Goal: Check status: Check status

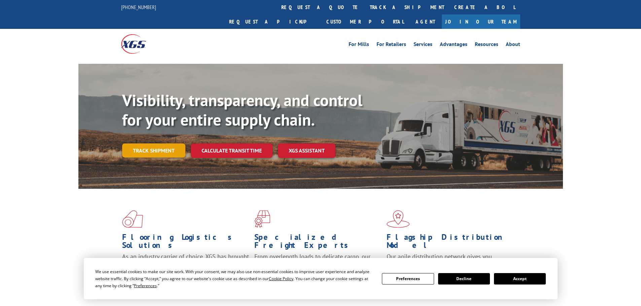
click at [159, 144] on link "Track shipment" at bounding box center [153, 151] width 63 height 14
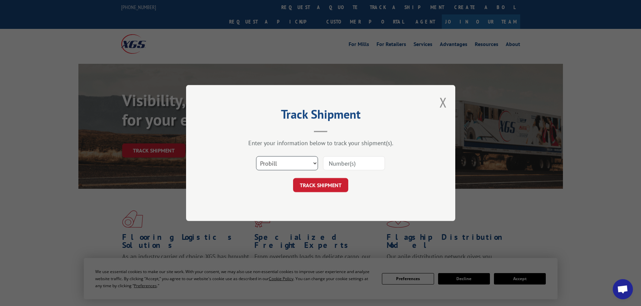
click at [263, 166] on select "Select category... Probill BOL PO" at bounding box center [287, 163] width 62 height 14
select select "po"
click at [256, 156] on select "Select category... Probill BOL PO" at bounding box center [287, 163] width 62 height 14
click at [342, 160] on input at bounding box center [354, 163] width 62 height 14
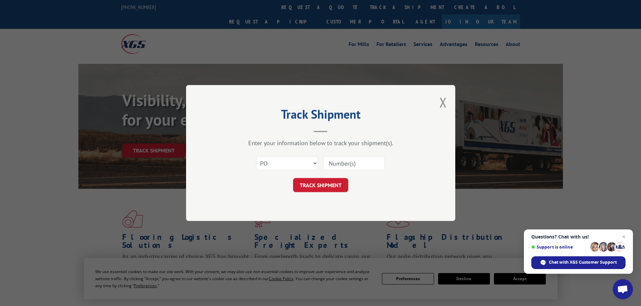
paste input "61541840"
type input "61541840"
click at [333, 191] on button "TRACK SHIPMENT" at bounding box center [320, 185] width 55 height 14
